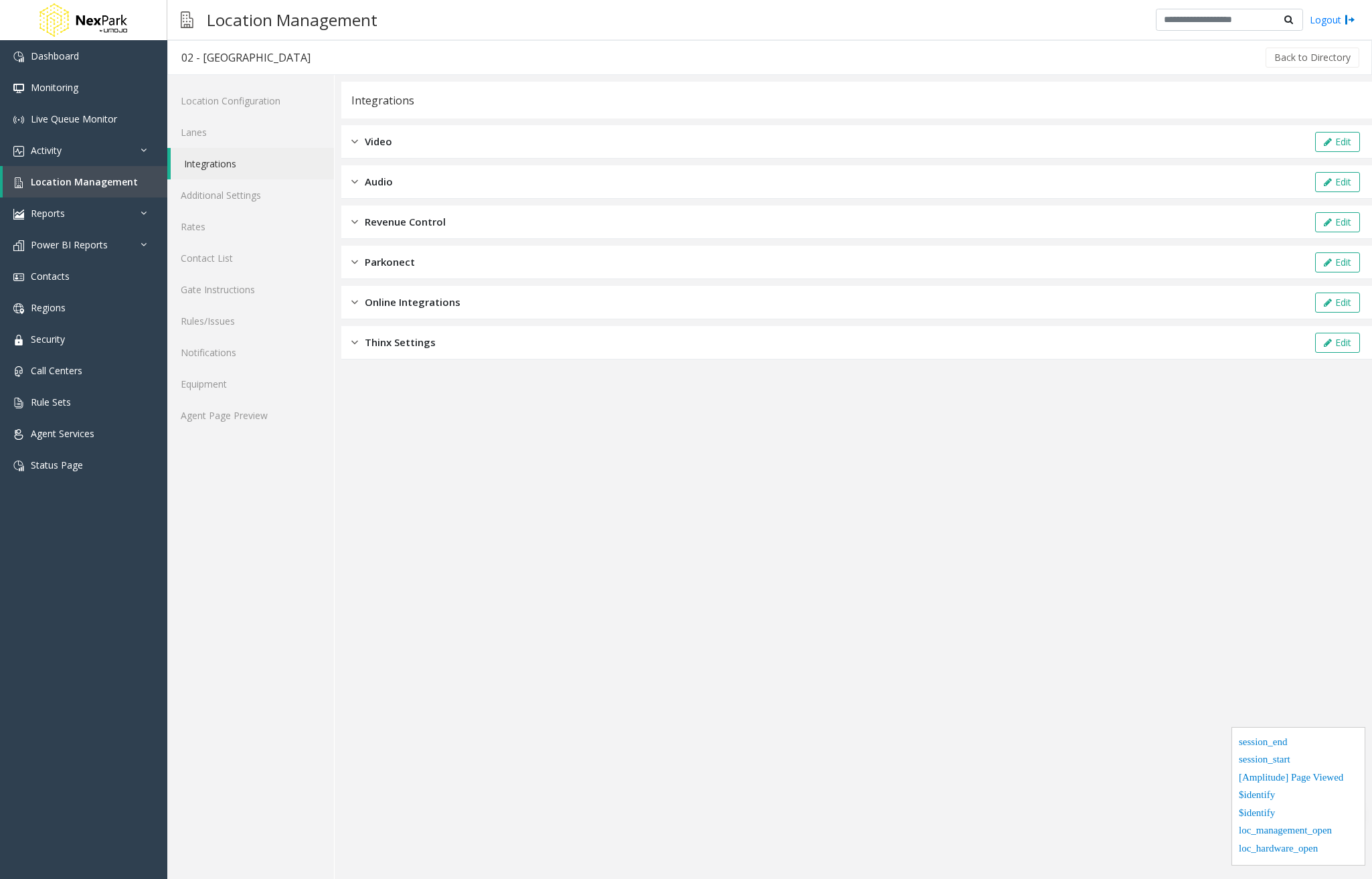
click at [430, 140] on div "Video Edit" at bounding box center [857, 142] width 1031 height 34
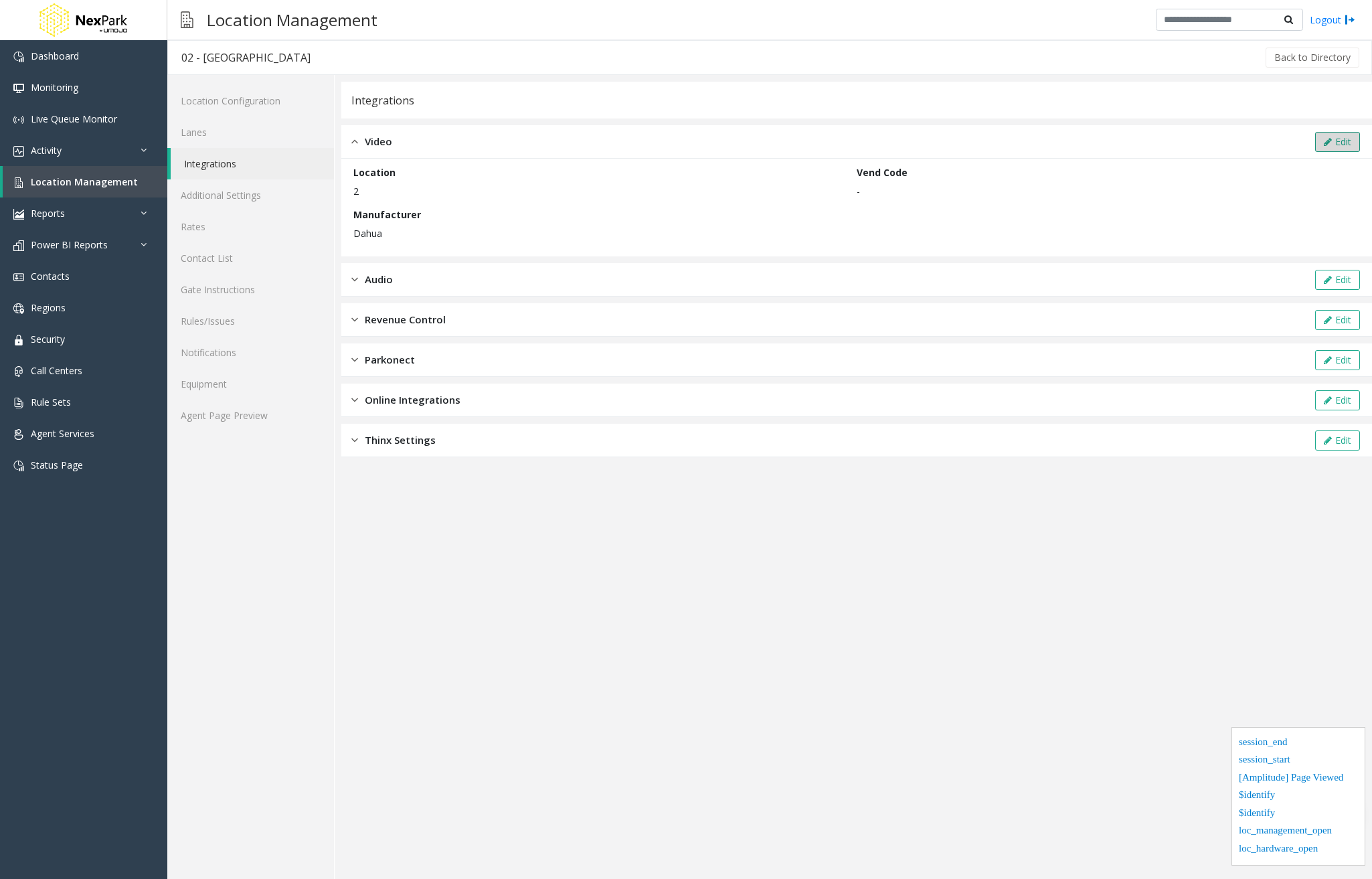
click at [1319, 147] on button "Edit" at bounding box center [1337, 142] width 45 height 20
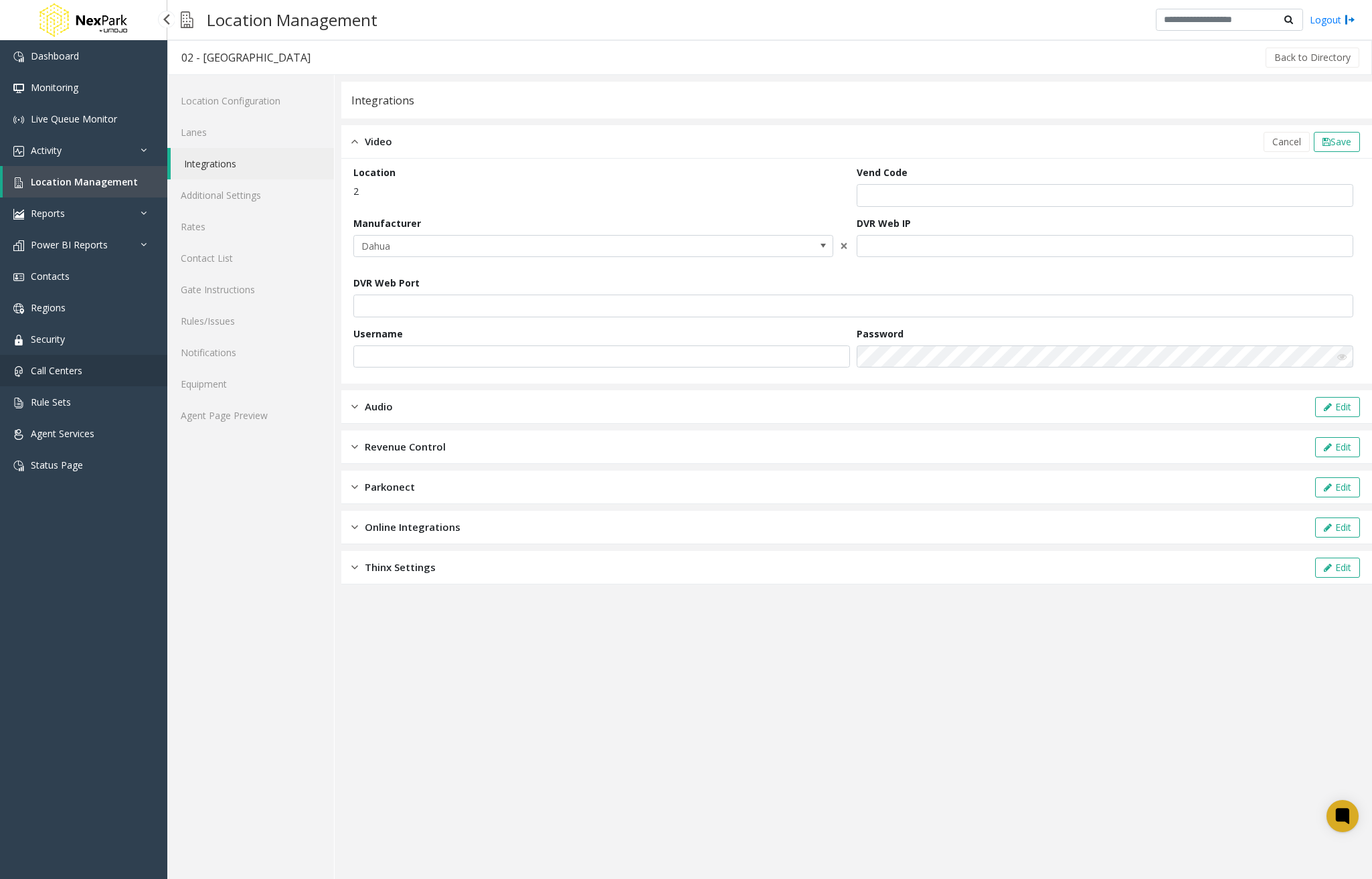
click at [62, 370] on span "Call Centers" at bounding box center [56, 370] width 52 height 12
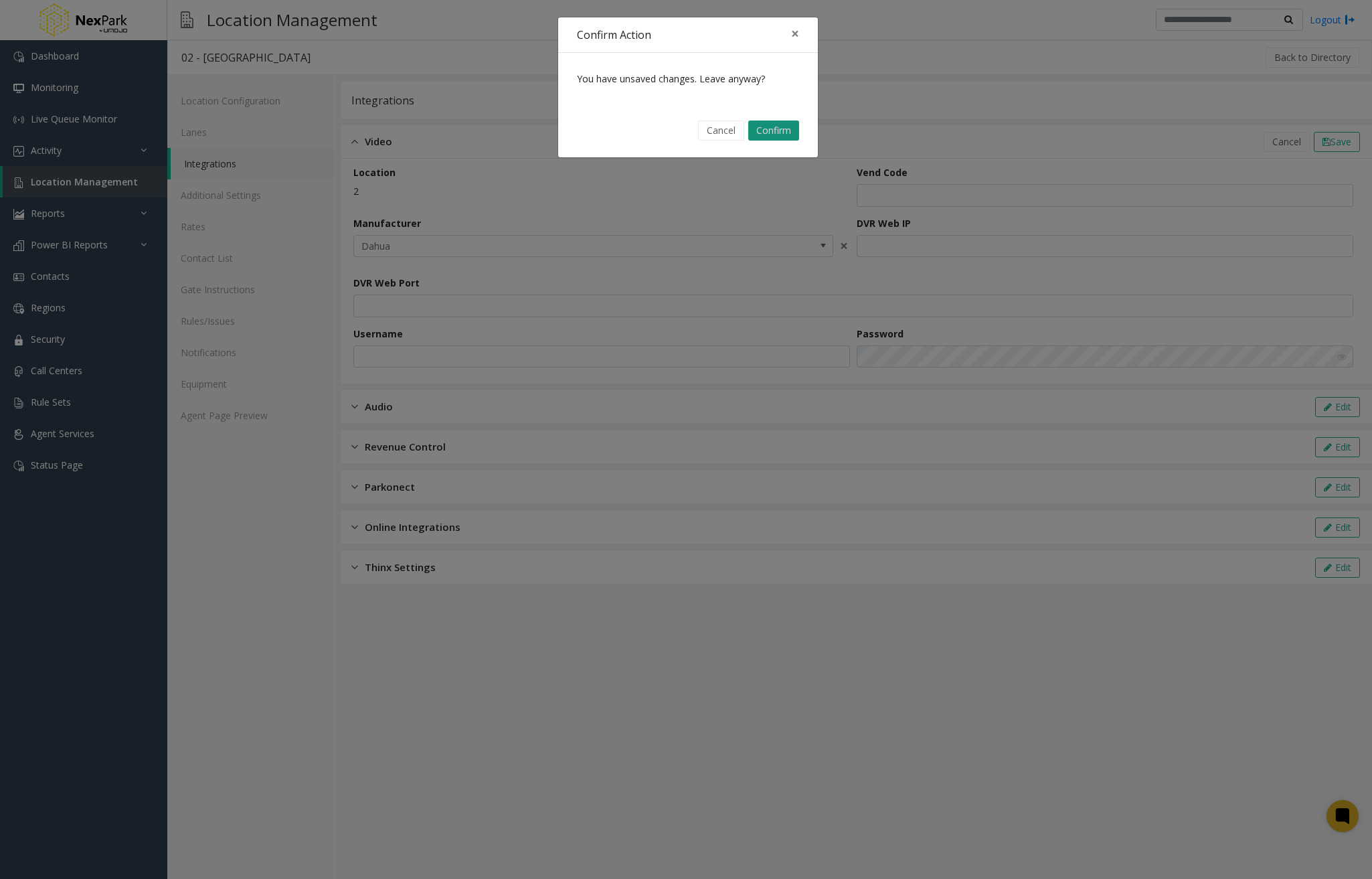
click at [773, 134] on button "Confirm" at bounding box center [774, 130] width 51 height 20
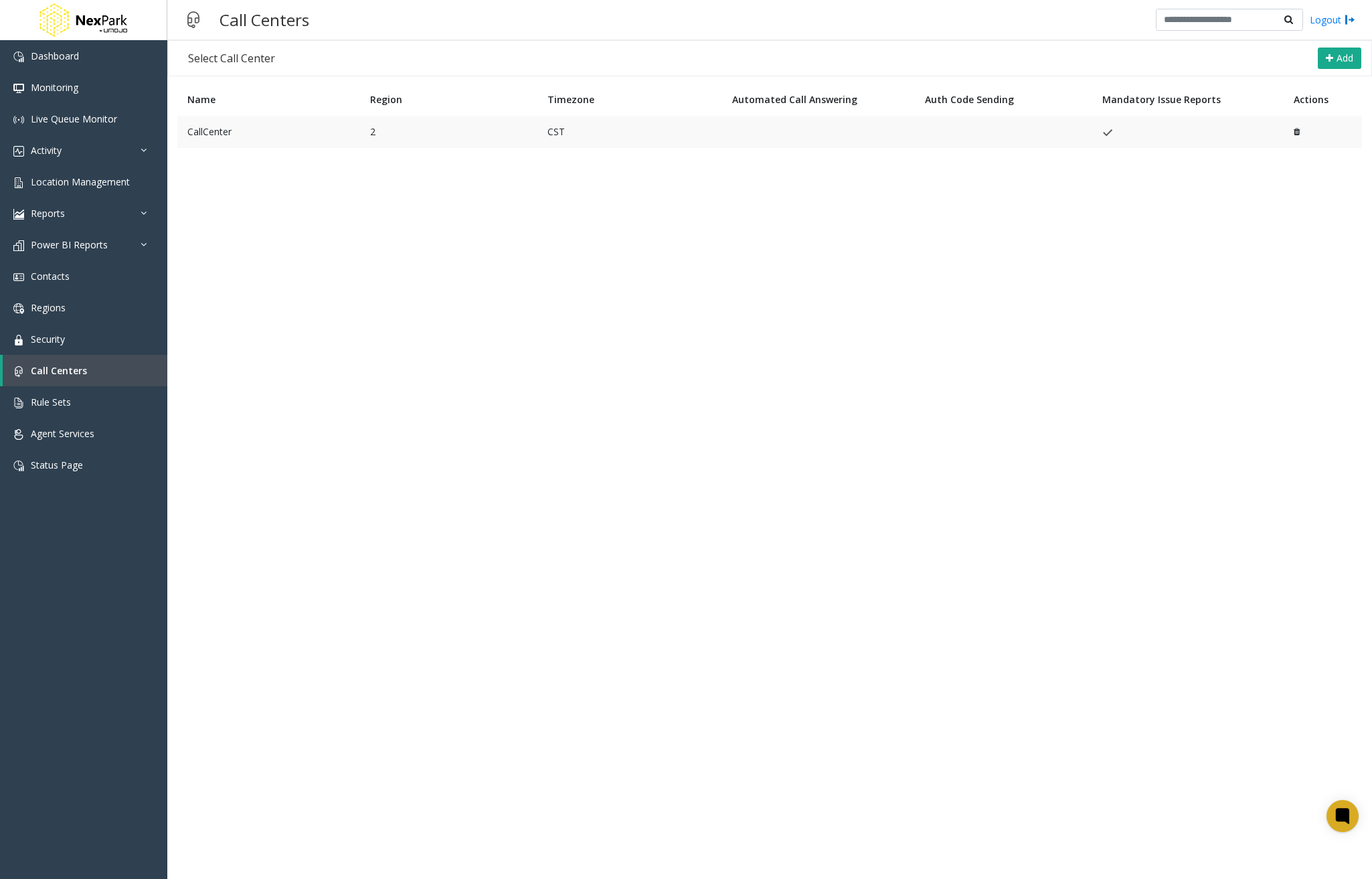
click at [317, 129] on td "CallCenter" at bounding box center [269, 131] width 183 height 32
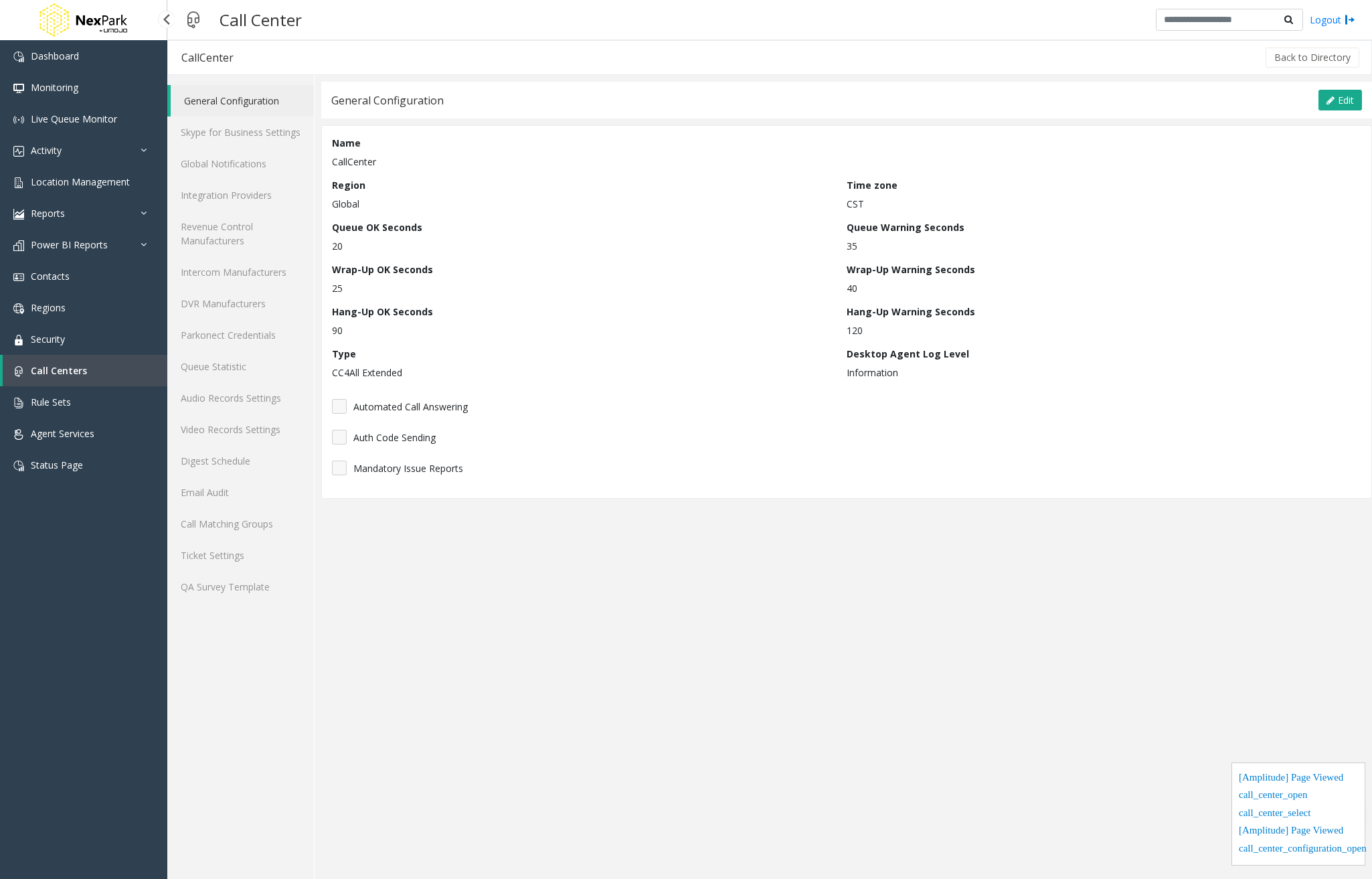
click at [87, 360] on link "Call Centers" at bounding box center [85, 370] width 165 height 31
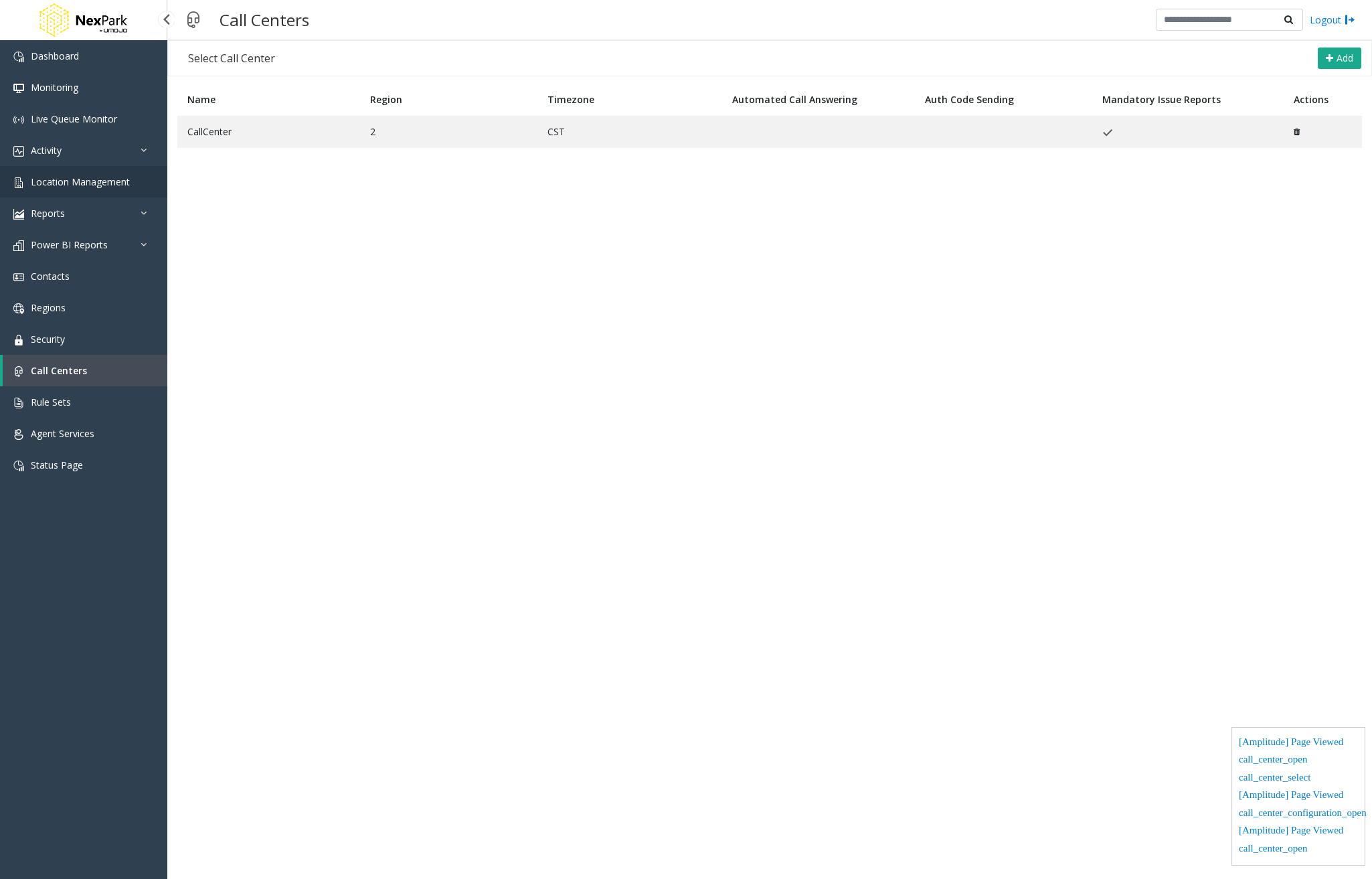
click at [97, 190] on link "Location Management" at bounding box center [83, 181] width 167 height 31
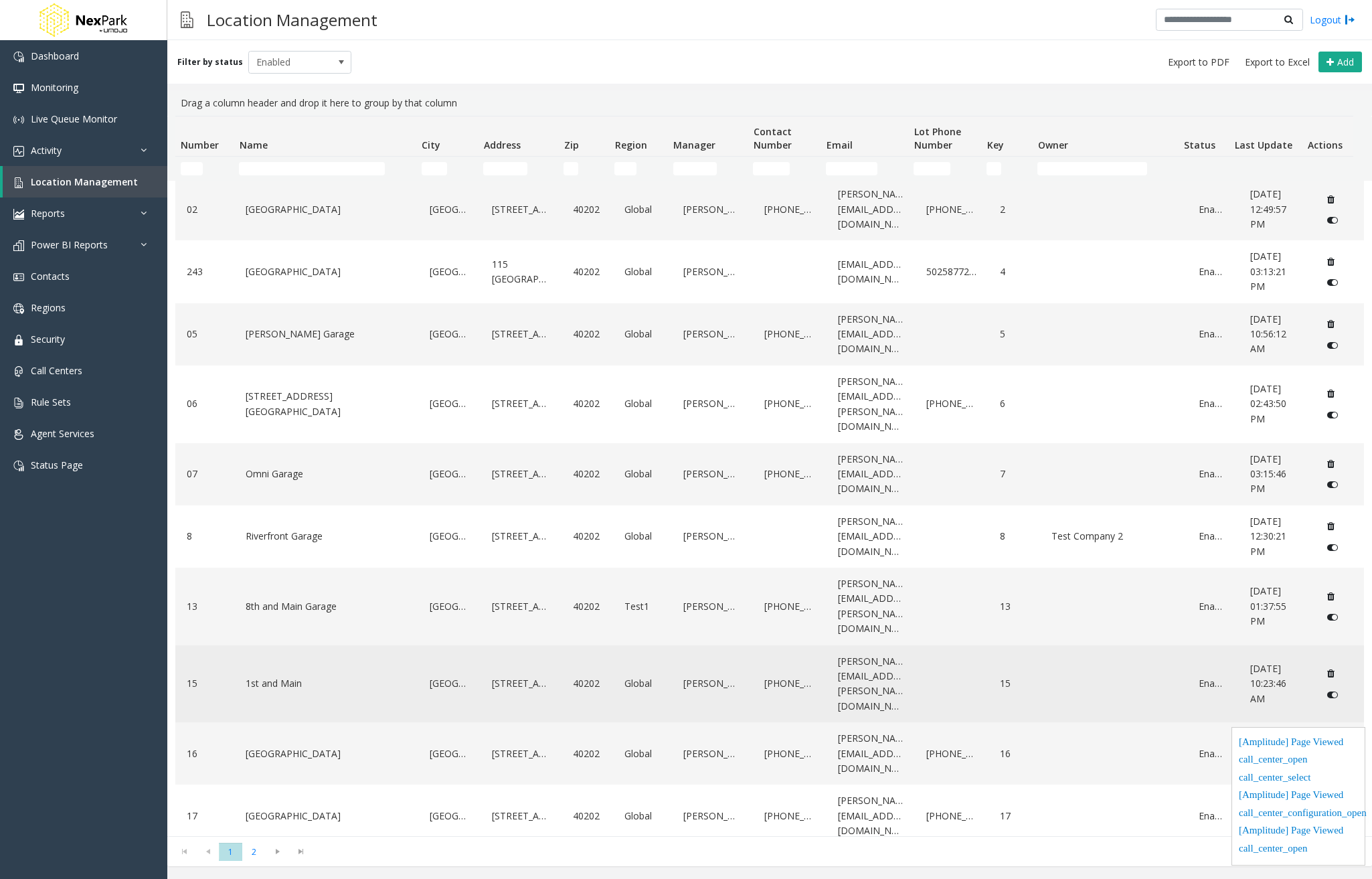
scroll to position [67, 0]
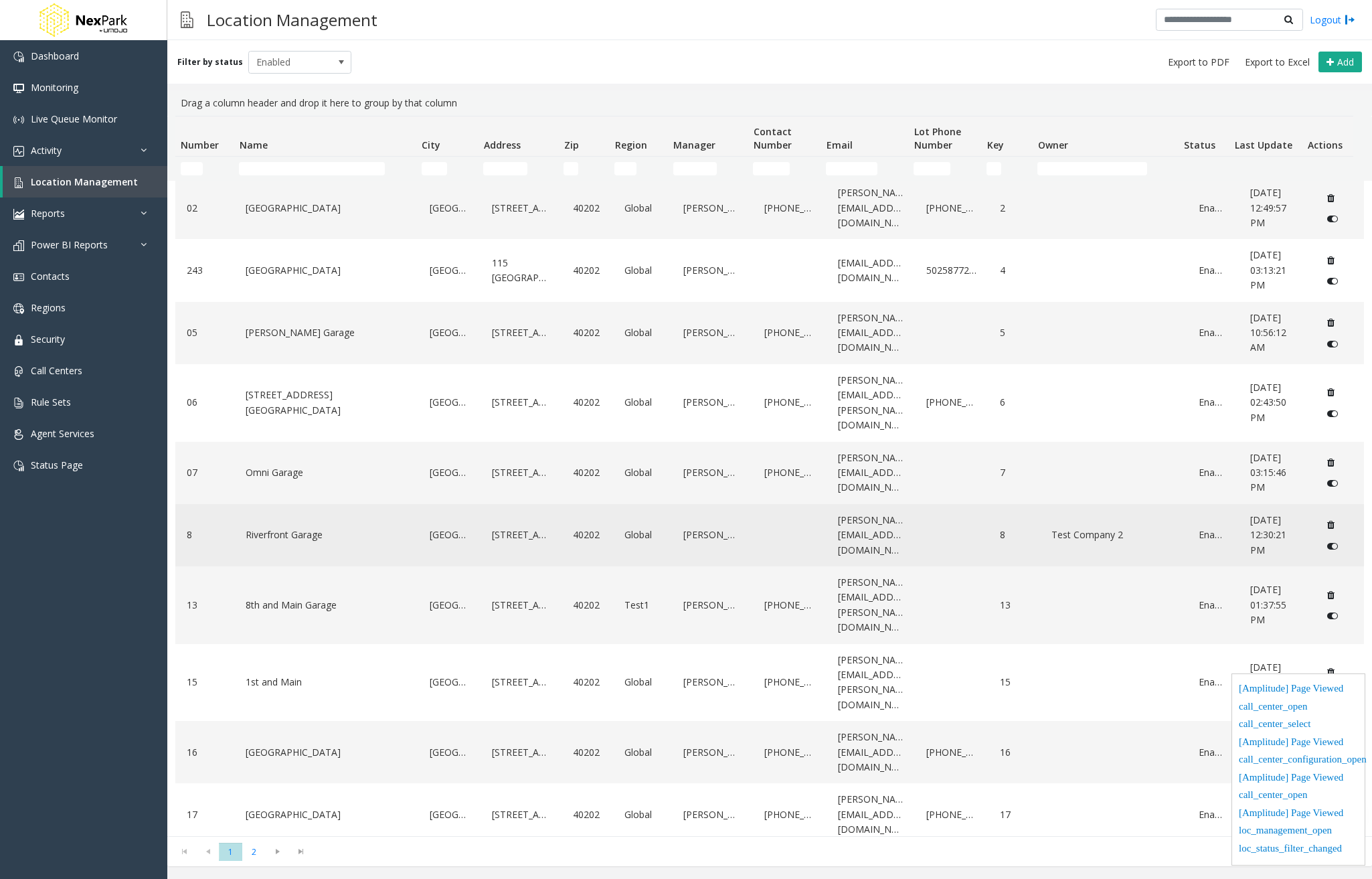
click at [328, 525] on link "Riverfront Garage" at bounding box center [327, 535] width 168 height 21
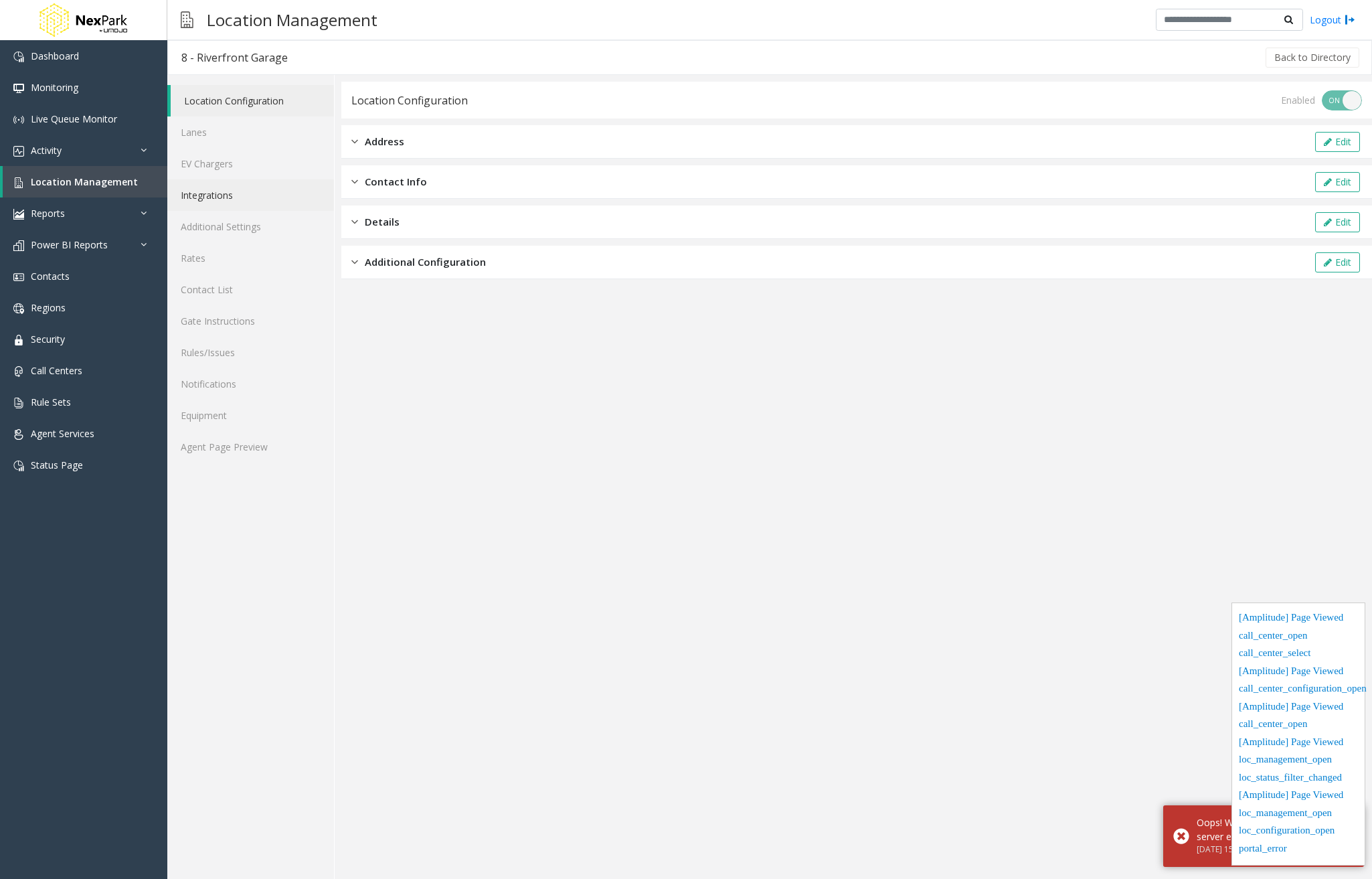
click at [256, 191] on link "Integrations" at bounding box center [251, 195] width 167 height 31
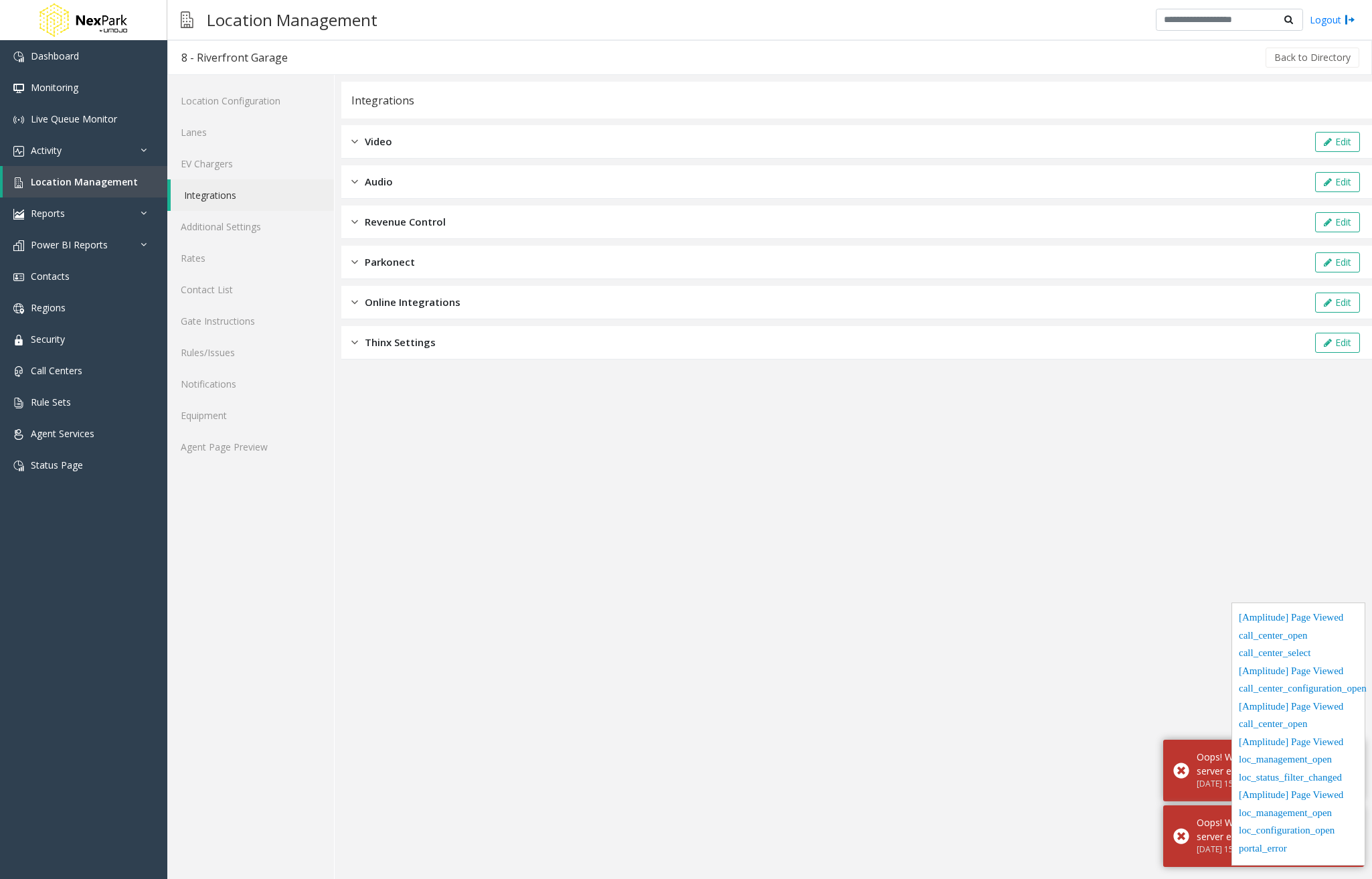
click at [469, 311] on div "Online Integrations Edit" at bounding box center [857, 303] width 1031 height 34
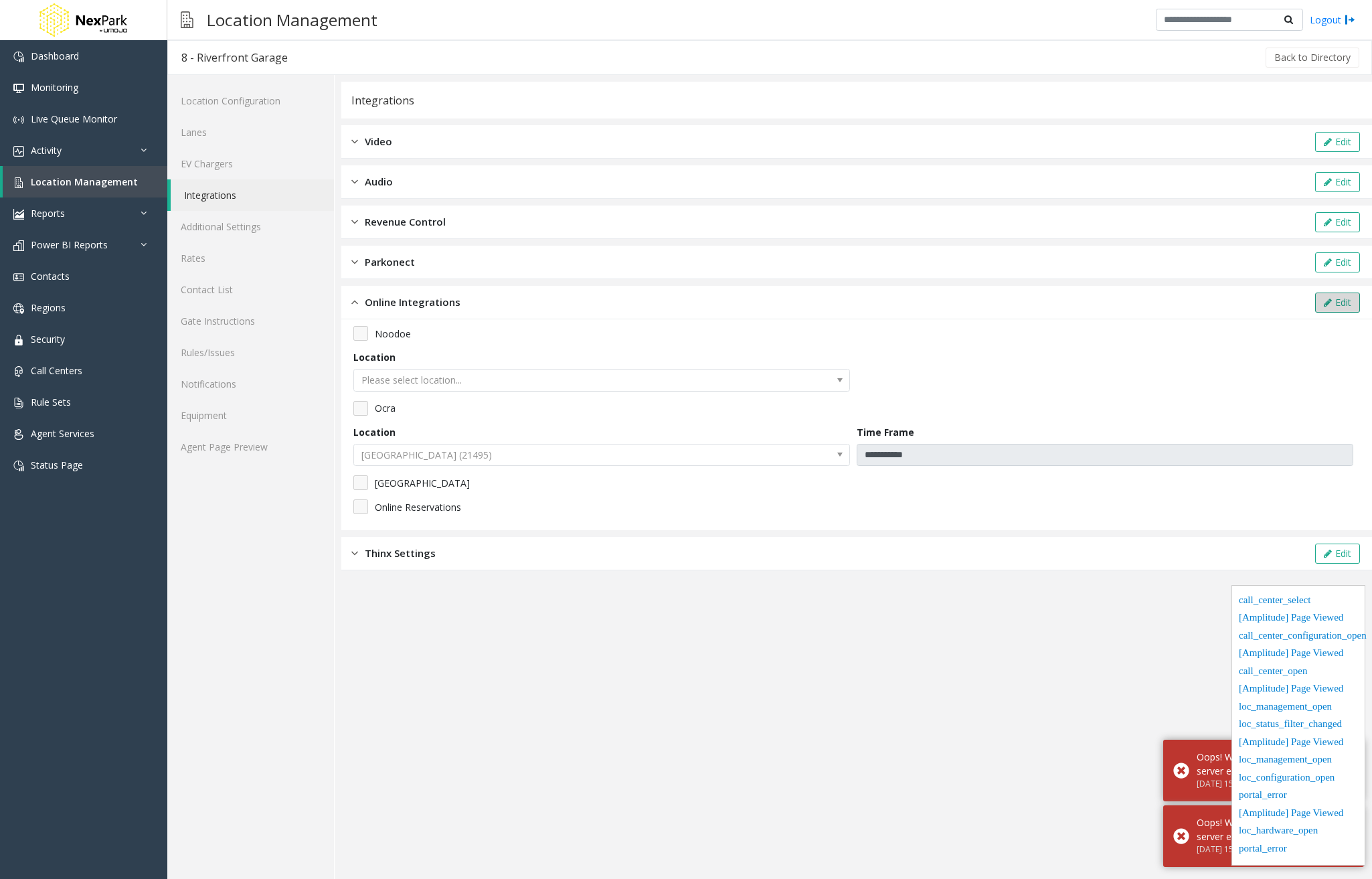
click at [1350, 298] on button "Edit" at bounding box center [1337, 303] width 45 height 20
click at [767, 390] on span "Please select location..." at bounding box center [602, 380] width 496 height 23
click at [1139, 354] on div "Noodoe Location Please select location... Ocra Location River Centre Garage (21…" at bounding box center [857, 424] width 1007 height 197
